Goal: Task Accomplishment & Management: Use online tool/utility

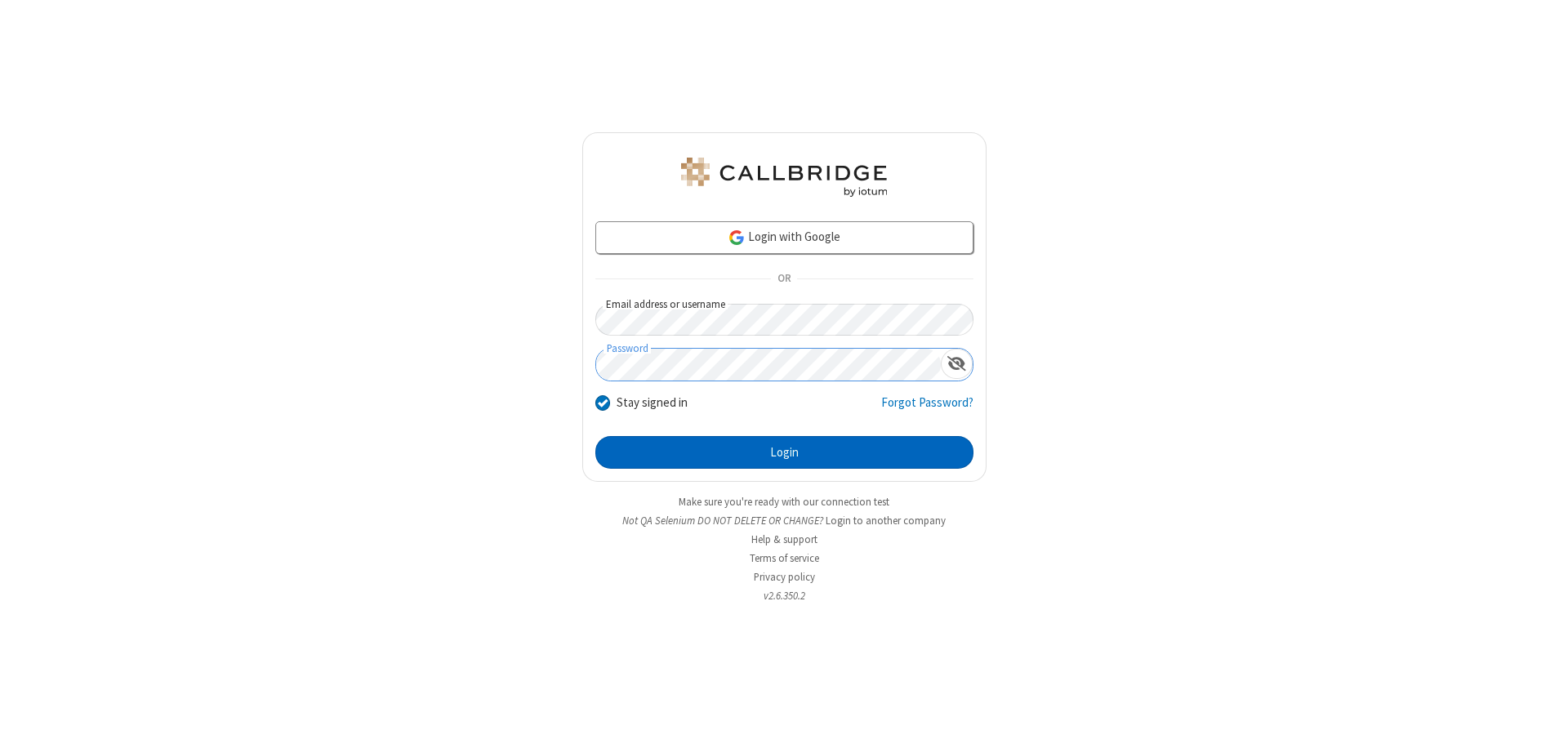
click at [784, 452] on button "Login" at bounding box center [785, 453] width 378 height 33
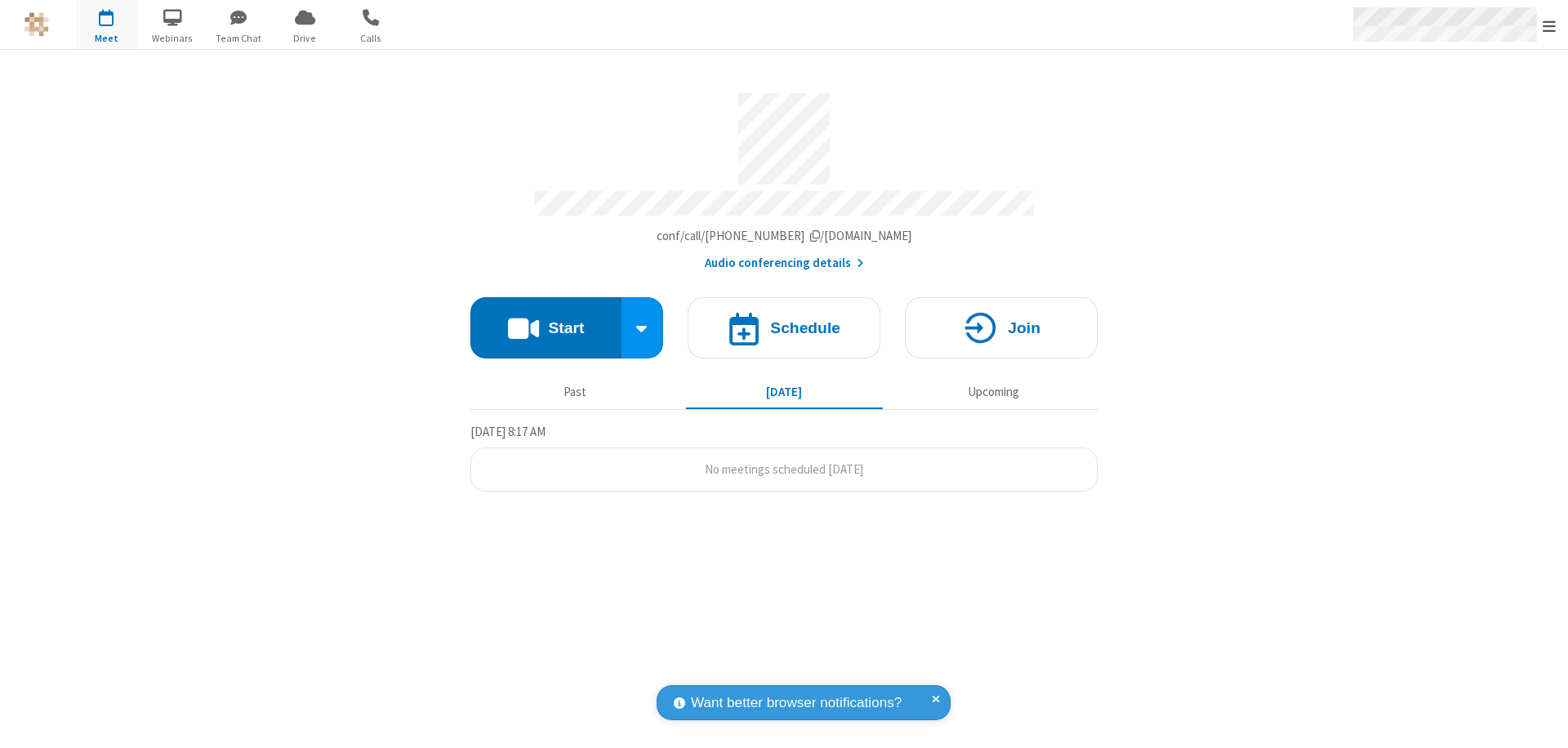
click at [1550, 25] on span "Open menu" at bounding box center [1549, 26] width 13 height 17
click at [106, 24] on span "button" at bounding box center [106, 17] width 61 height 28
click at [784, 320] on h4 "Schedule" at bounding box center [805, 328] width 71 height 16
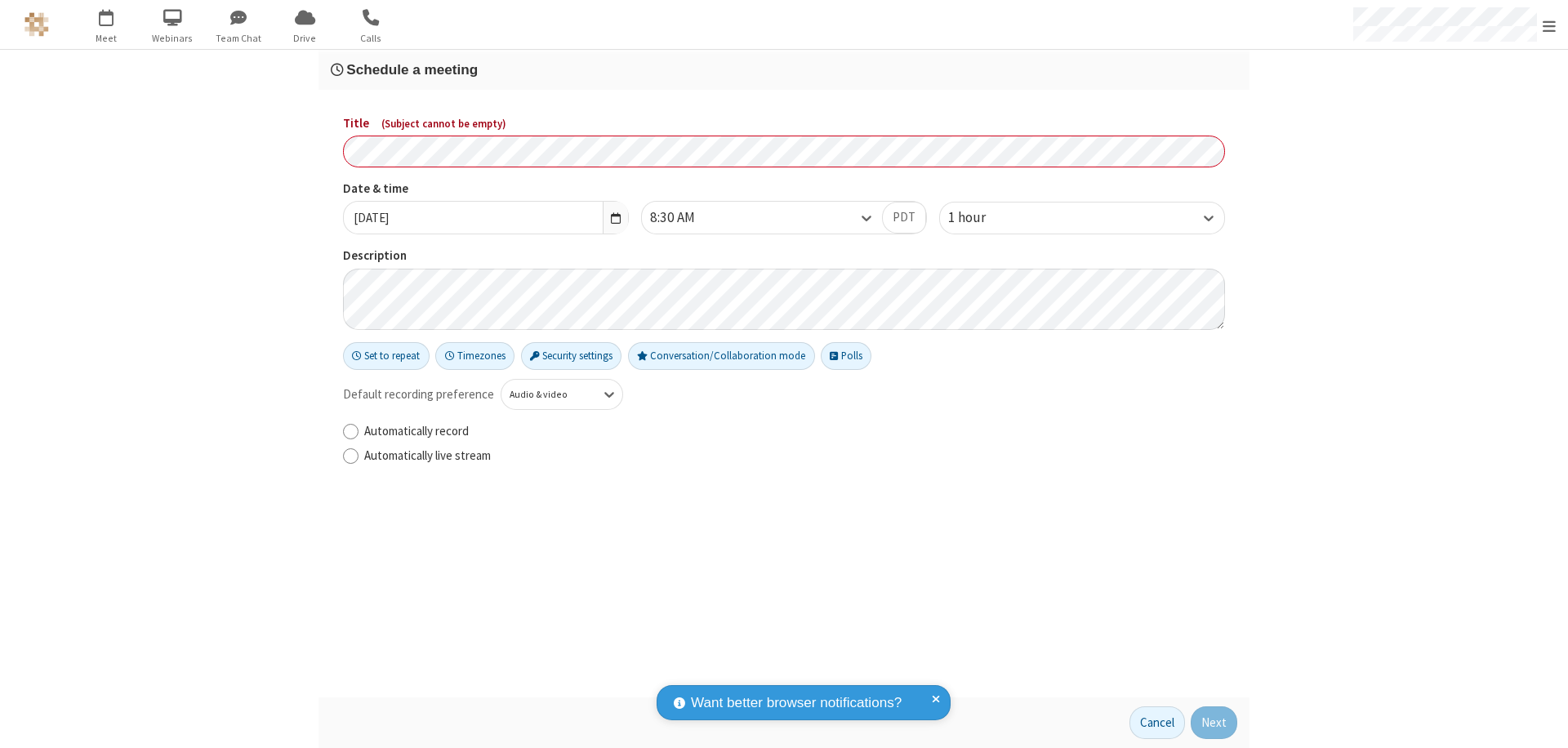
click at [784, 70] on h3 "Schedule a meeting" at bounding box center [784, 70] width 907 height 16
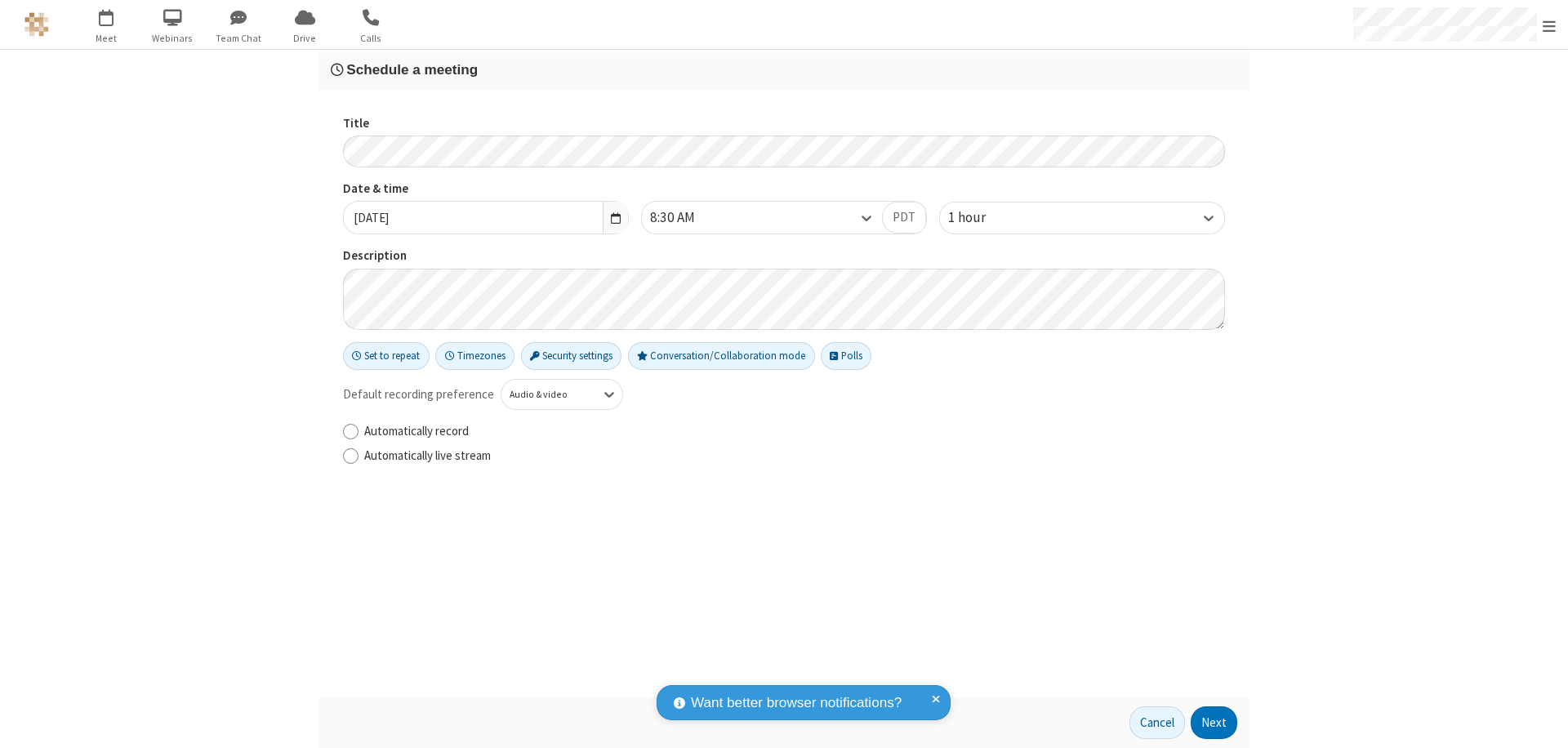
click at [1214, 723] on button "Next" at bounding box center [1213, 723] width 46 height 33
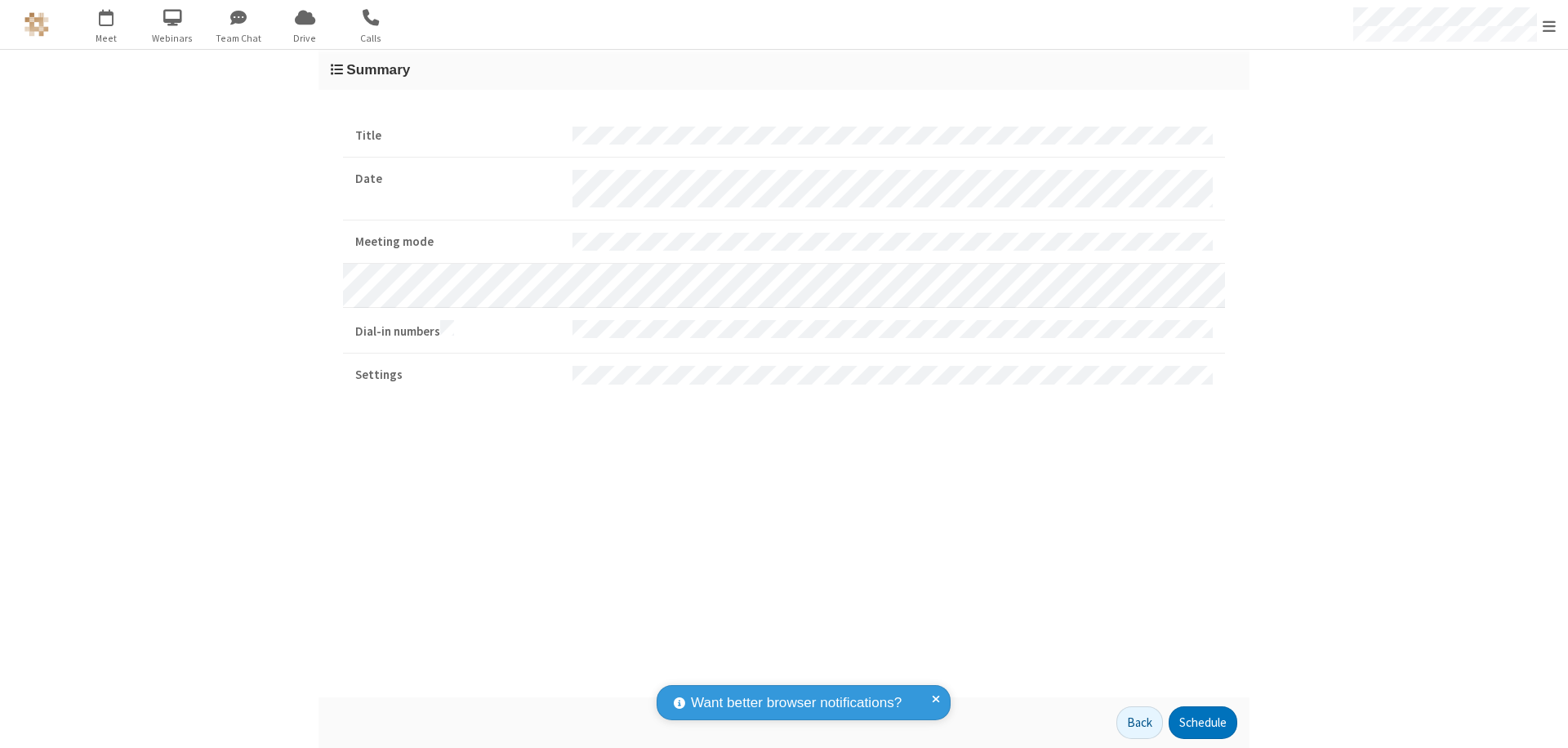
click at [1202, 723] on button "Schedule" at bounding box center [1203, 723] width 69 height 33
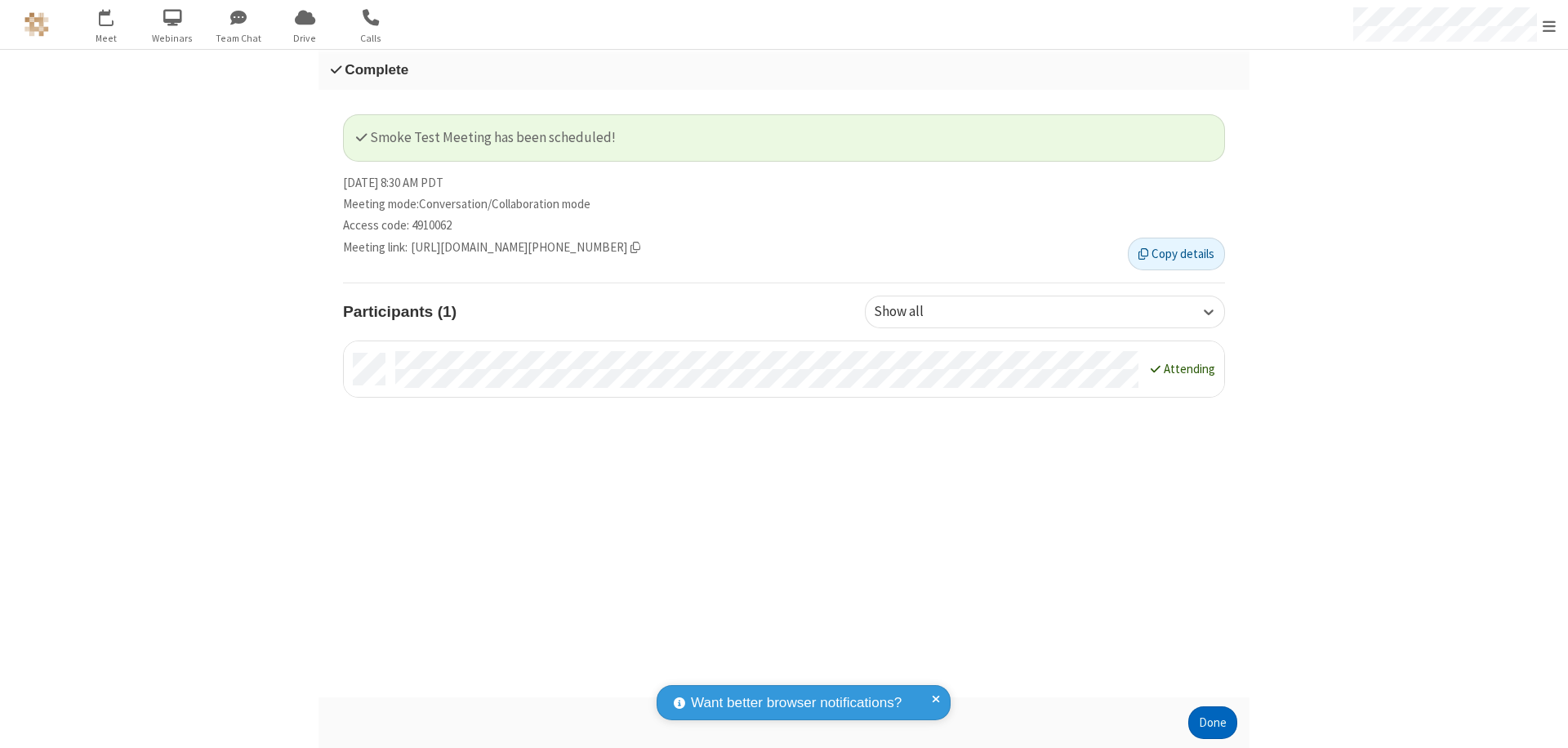
click at [1213, 723] on button "Done" at bounding box center [1213, 723] width 49 height 33
